Goal: Task Accomplishment & Management: Complete application form

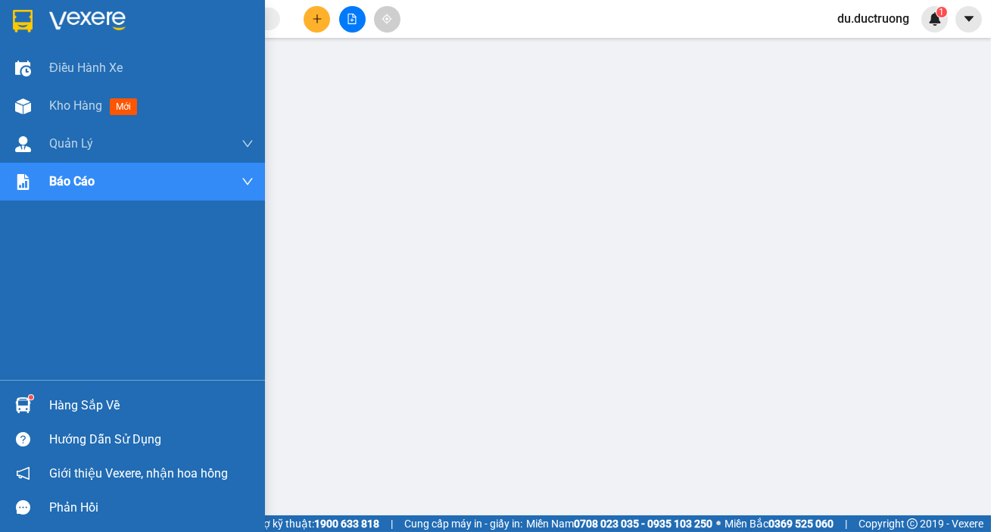
click at [33, 22] on div at bounding box center [23, 21] width 26 height 26
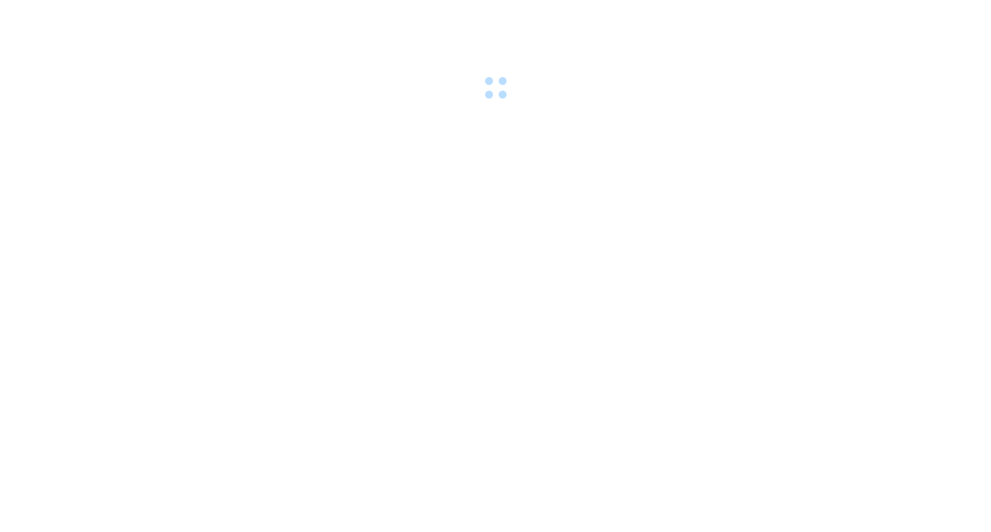
drag, startPoint x: 0, startPoint y: 0, endPoint x: 319, endPoint y: 21, distance: 319.4
click at [318, 23] on div at bounding box center [495, 52] width 991 height 104
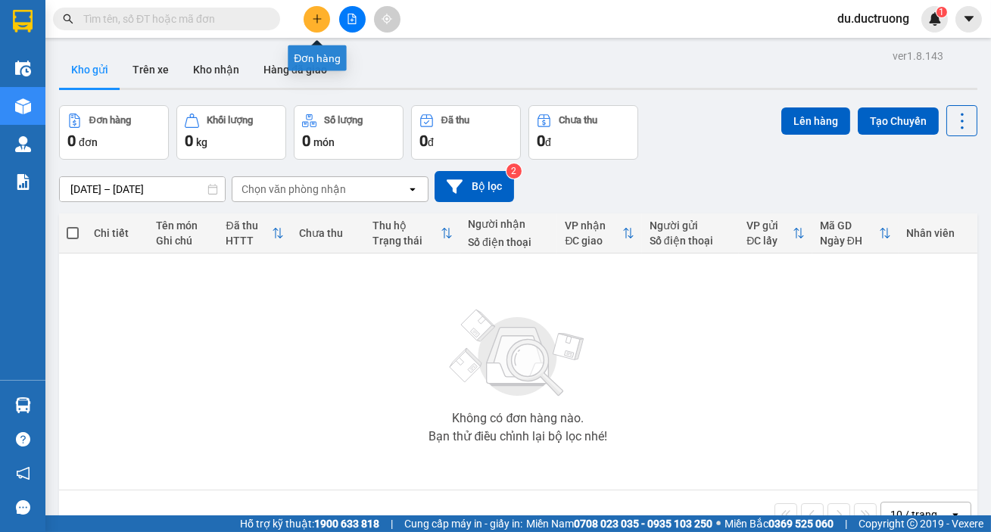
click at [315, 20] on icon "plus" at bounding box center [317, 19] width 11 height 11
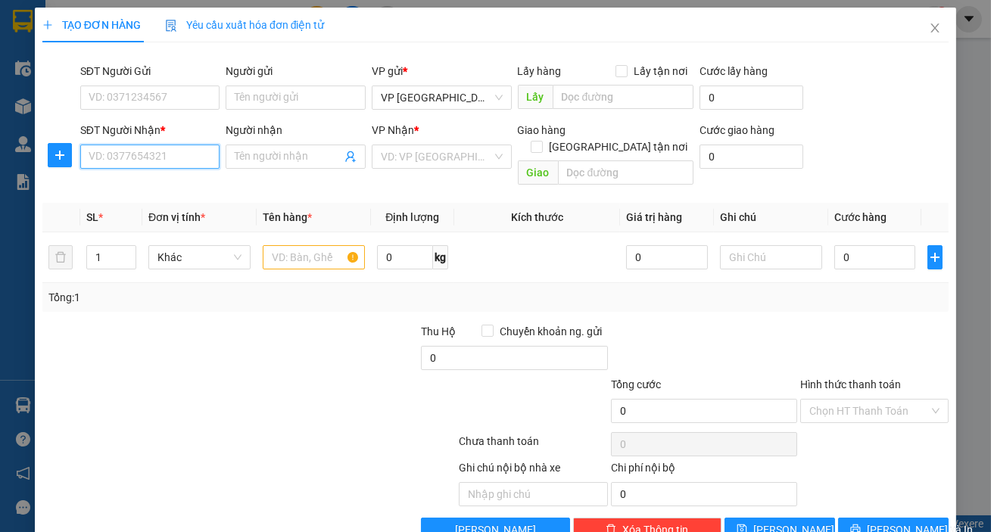
click at [170, 159] on input "SĐT Người Nhận *" at bounding box center [150, 157] width 140 height 24
click at [183, 183] on div "0979459930" at bounding box center [149, 187] width 120 height 17
type input "0979459930"
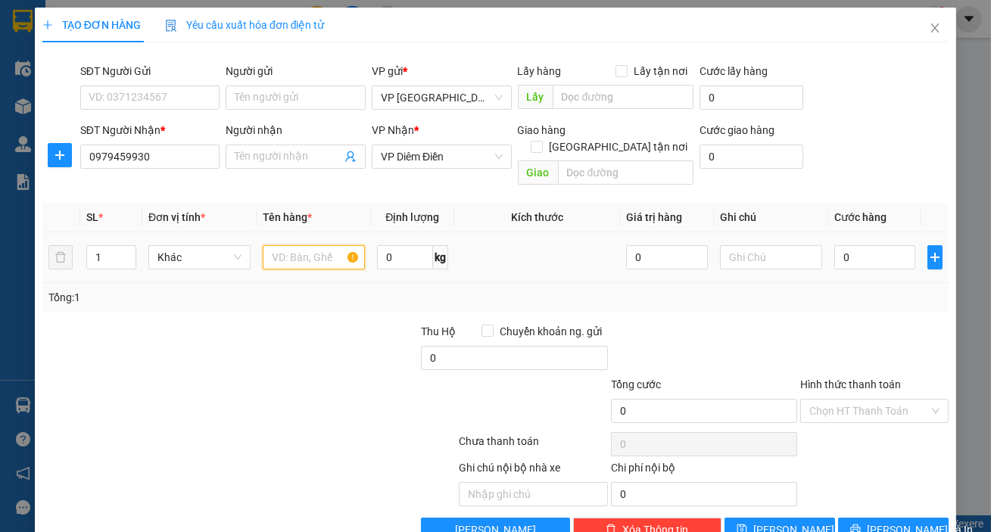
click at [300, 245] on input "text" at bounding box center [314, 257] width 102 height 24
type input "2 cát tông"
click at [859, 245] on input "0" at bounding box center [875, 257] width 82 height 24
type input "001"
type input "1"
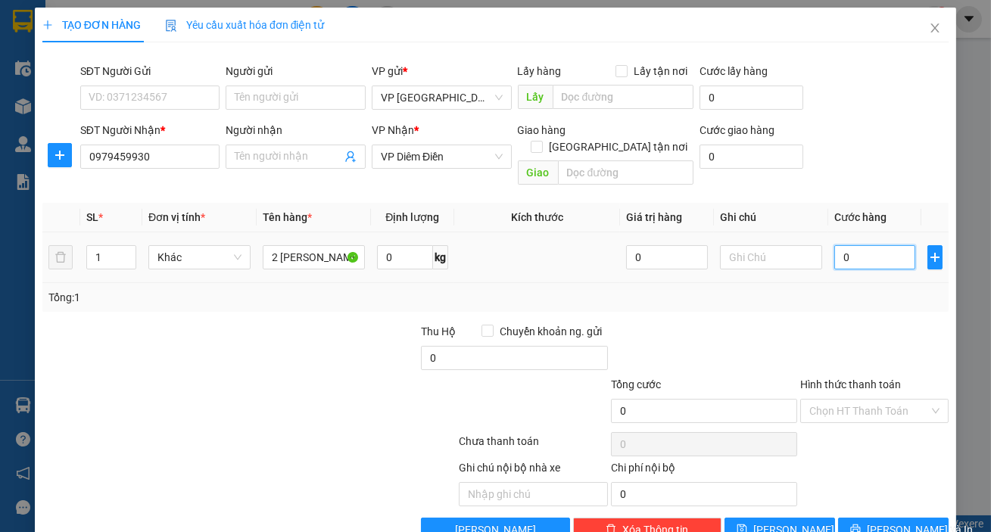
type input "1"
type input "0.010"
type input "10"
type input "00.100"
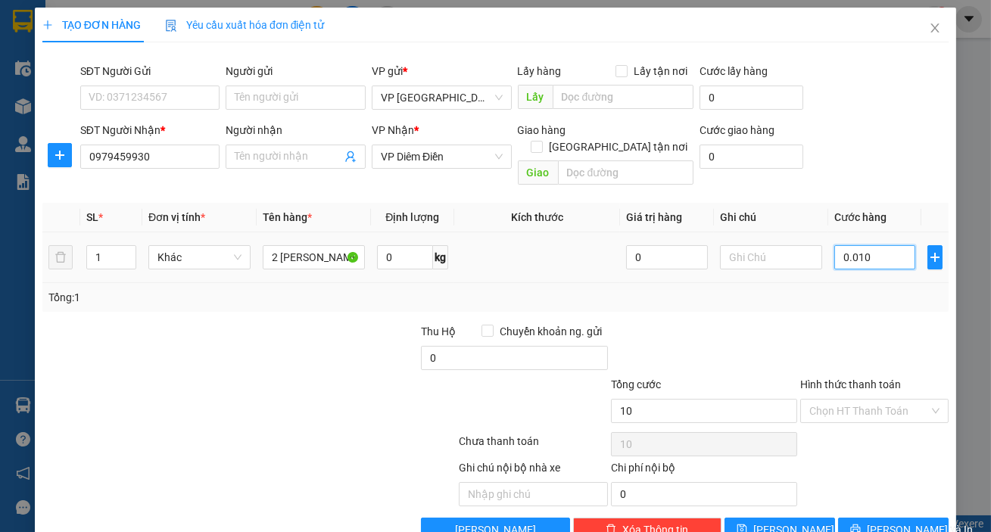
type input "100"
click at [879, 400] on input "Hình thức thanh toán" at bounding box center [869, 411] width 120 height 23
type input "100.000"
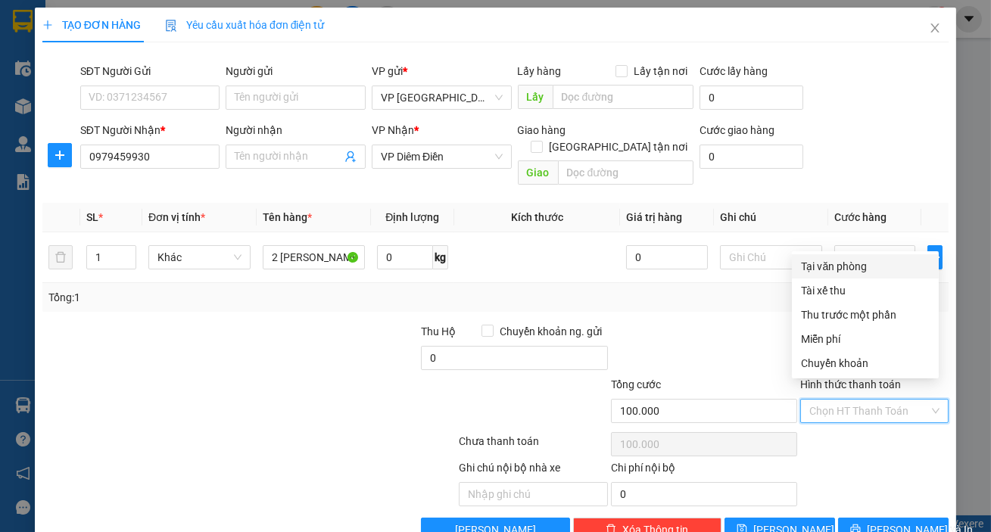
click at [839, 261] on div "Tại văn phòng" at bounding box center [865, 266] width 129 height 17
type input "0"
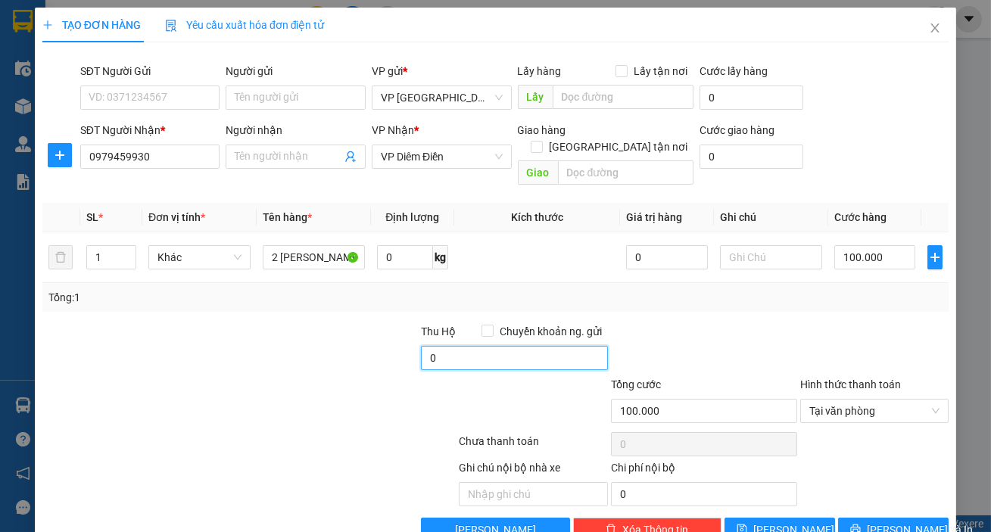
click at [500, 346] on input "0" at bounding box center [514, 358] width 186 height 24
type input "1.400.000"
click at [878, 522] on span "Lưu và In" at bounding box center [920, 530] width 106 height 17
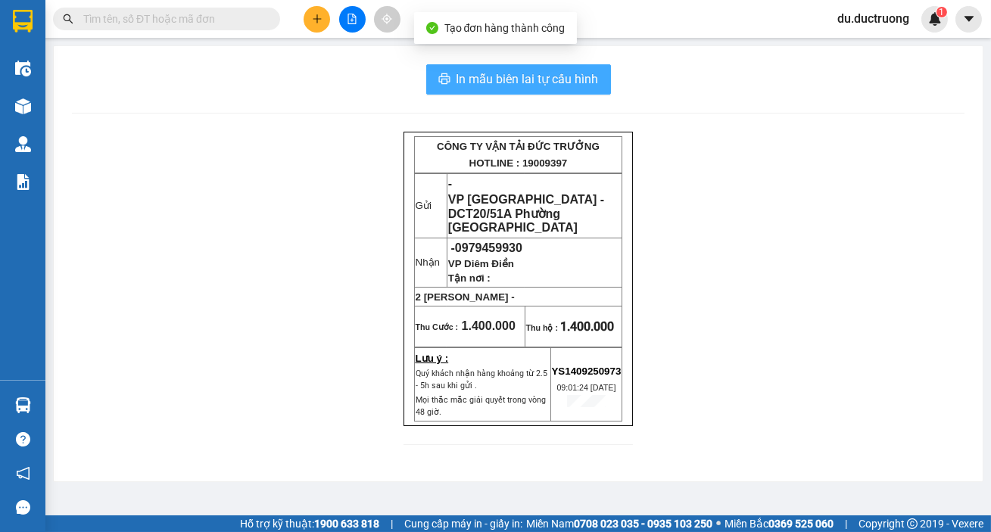
click at [525, 67] on button "In mẫu biên lai tự cấu hình" at bounding box center [518, 79] width 185 height 30
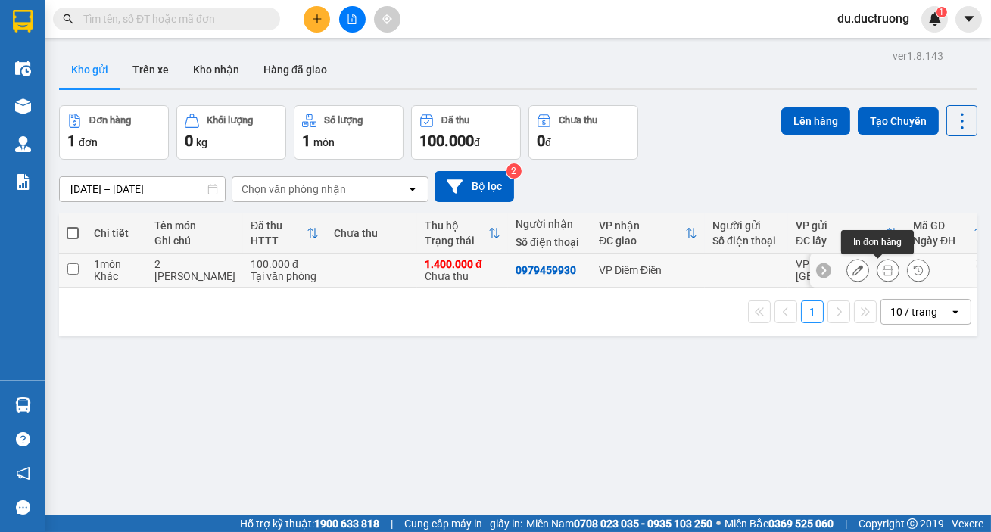
click at [878, 262] on button at bounding box center [887, 270] width 21 height 26
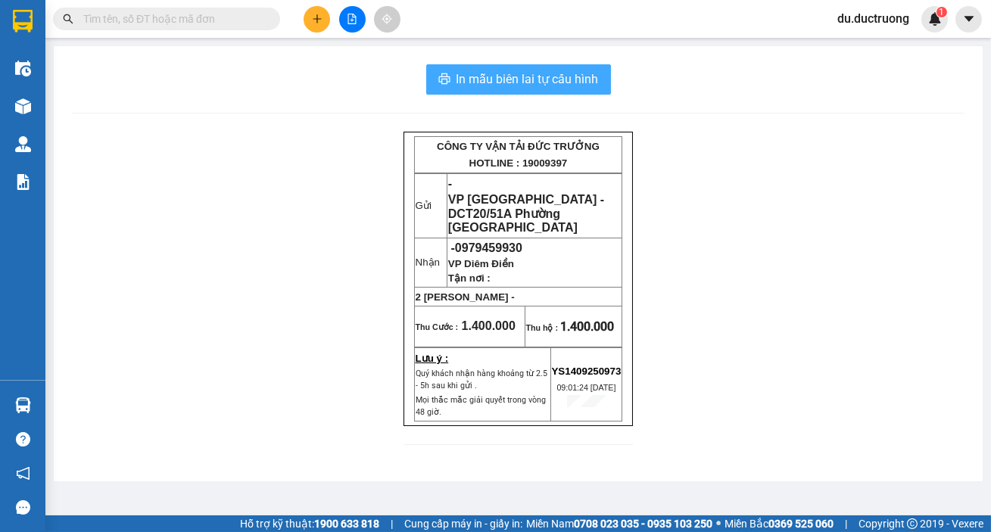
click at [546, 81] on span "In mẫu biên lai tự cấu hình" at bounding box center [527, 79] width 142 height 19
